Goal: Find specific page/section: Find specific page/section

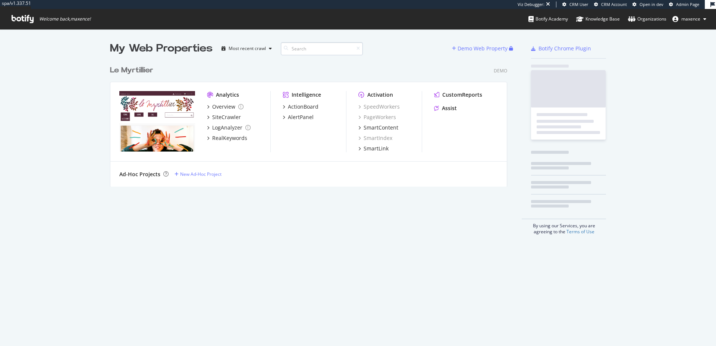
scroll to position [340, 705]
